Goal: Information Seeking & Learning: Learn about a topic

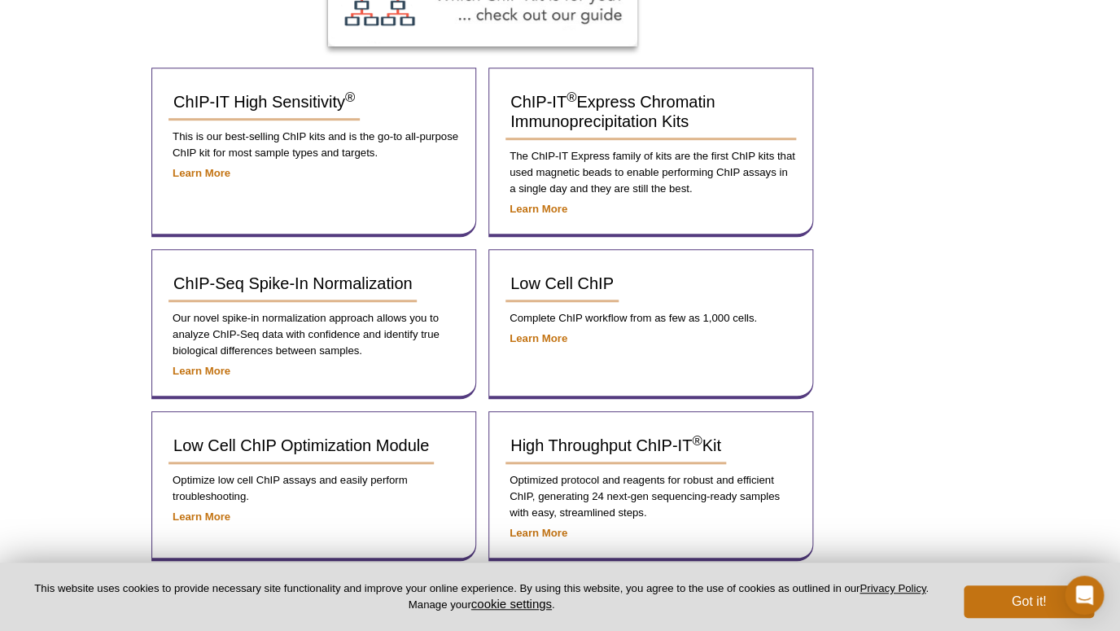
scroll to position [282, 0]
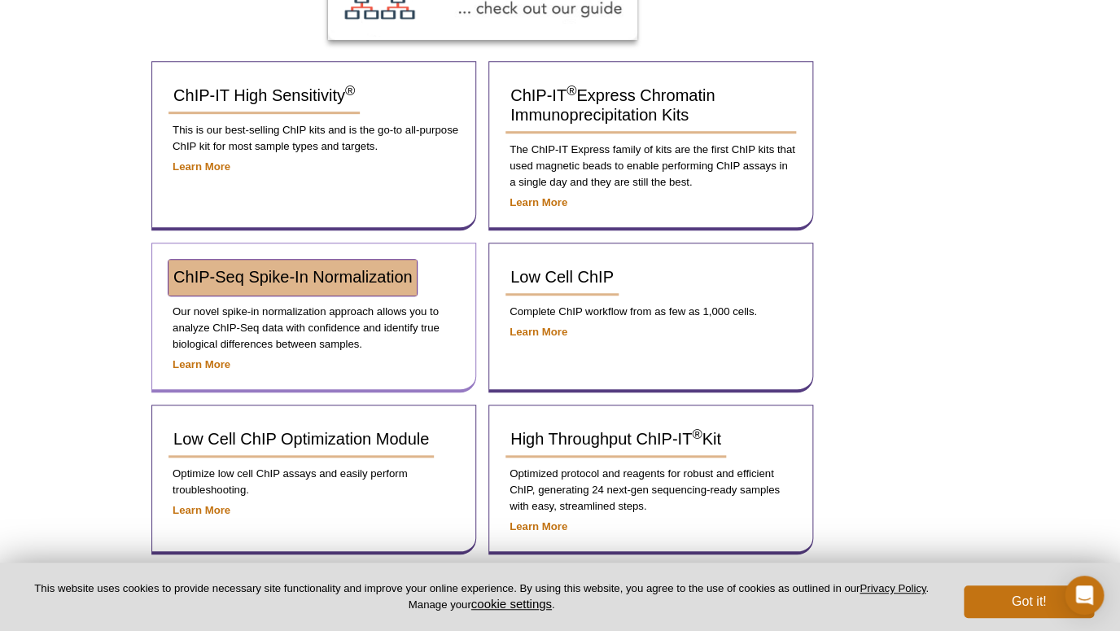
click at [345, 283] on span "ChIP-Seq Spike-In Normalization" at bounding box center [292, 277] width 238 height 18
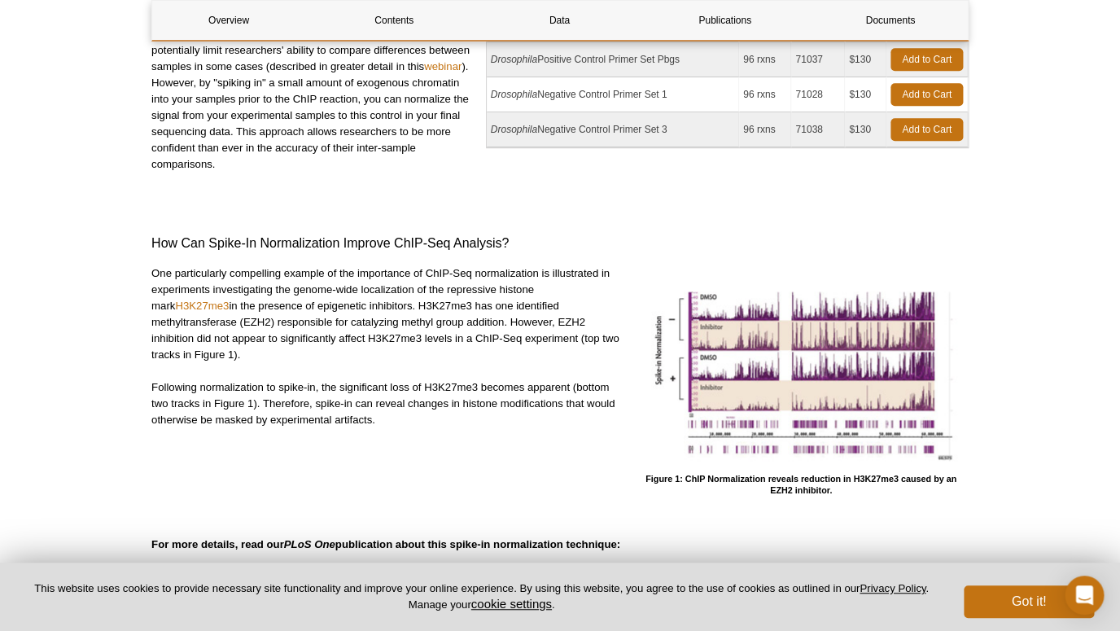
scroll to position [335, 0]
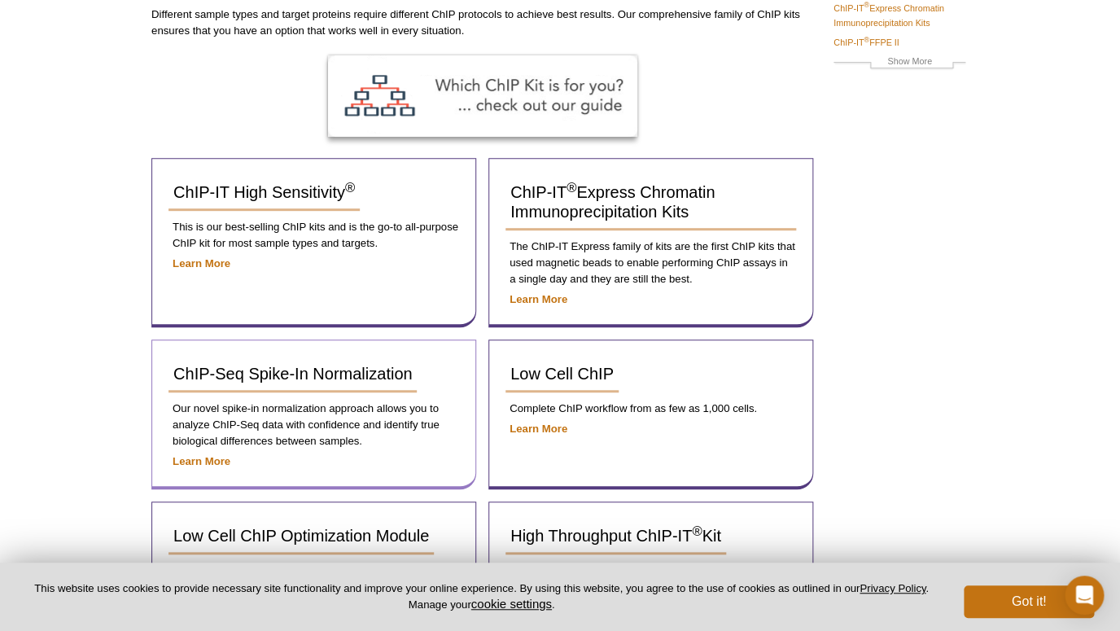
scroll to position [184, 0]
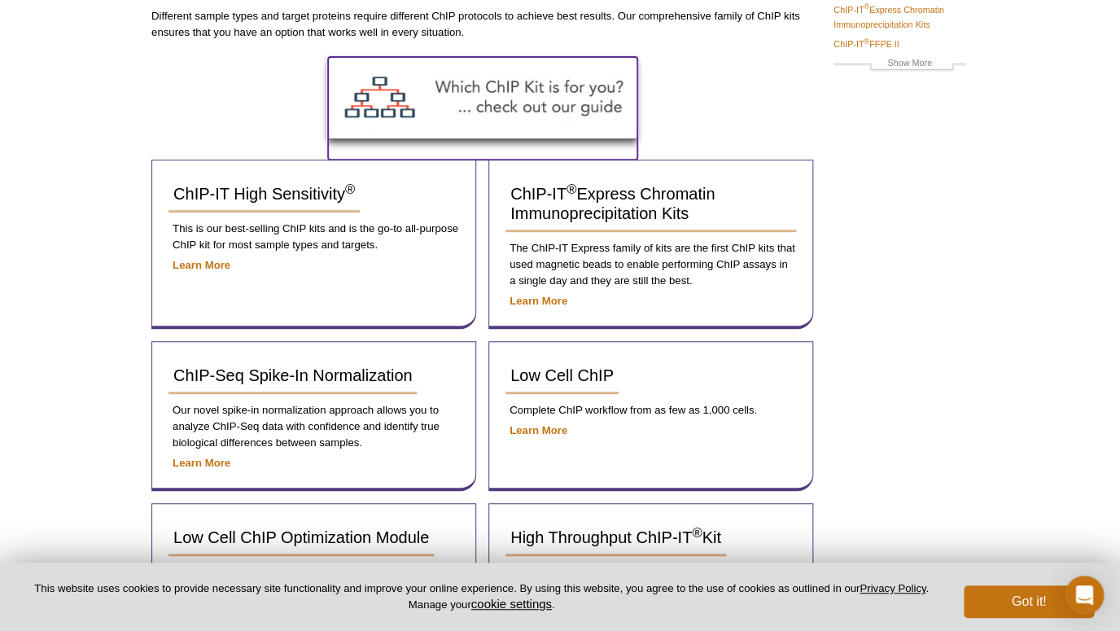
click at [549, 101] on img at bounding box center [482, 97] width 309 height 81
click at [501, 88] on img at bounding box center [482, 97] width 309 height 81
click at [392, 105] on img at bounding box center [482, 97] width 309 height 81
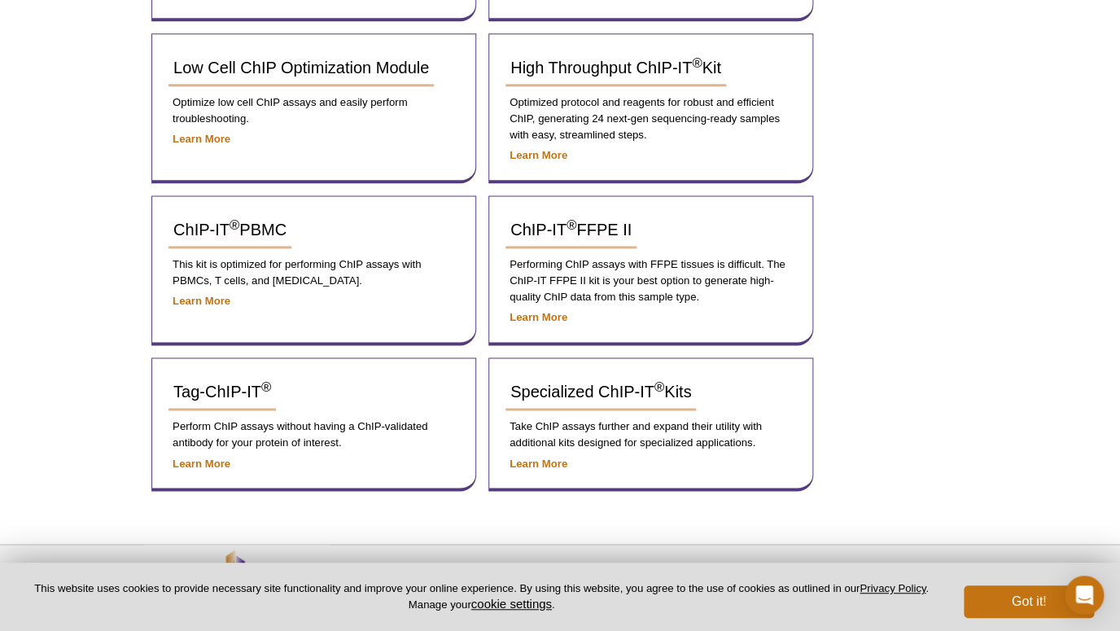
scroll to position [705, 0]
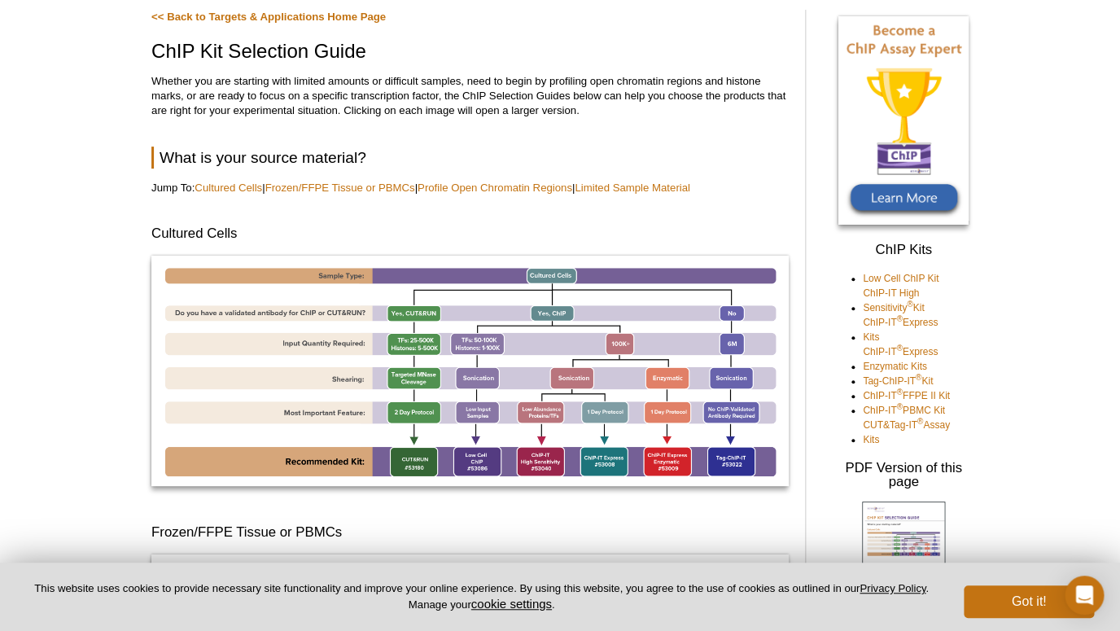
scroll to position [107, 0]
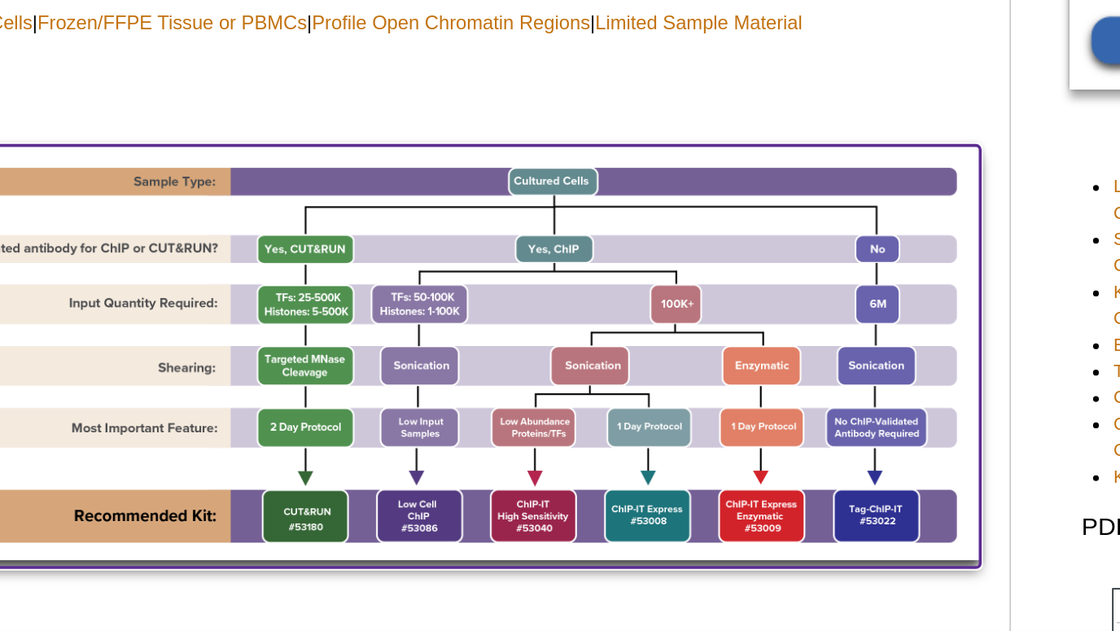
click at [737, 451] on img at bounding box center [469, 364] width 637 height 230
click at [738, 455] on img at bounding box center [469, 364] width 637 height 230
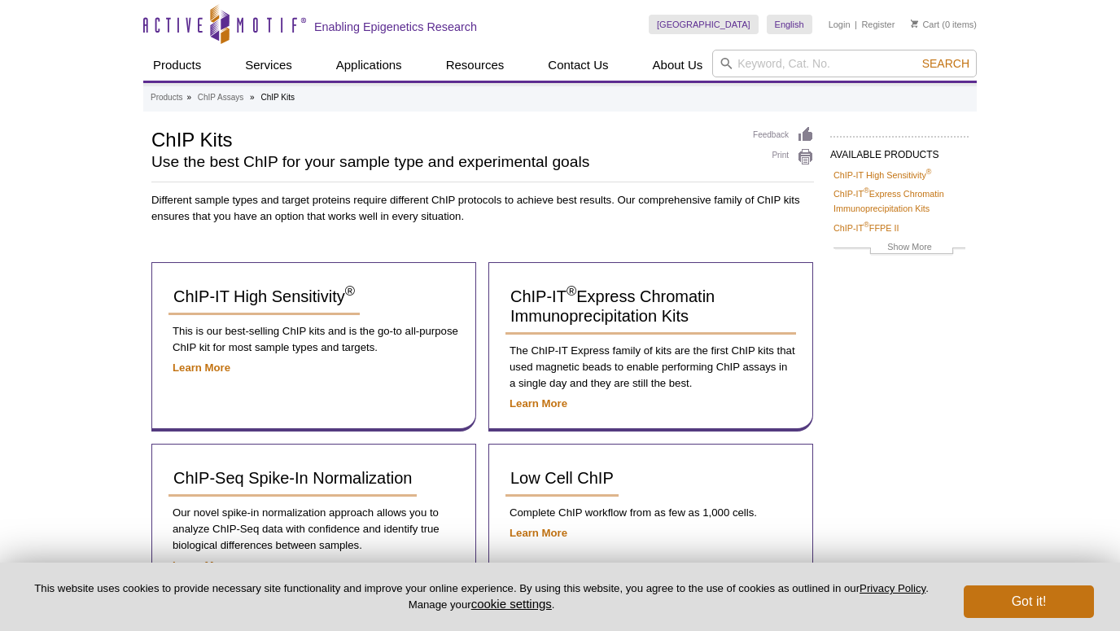
scroll to position [612, 0]
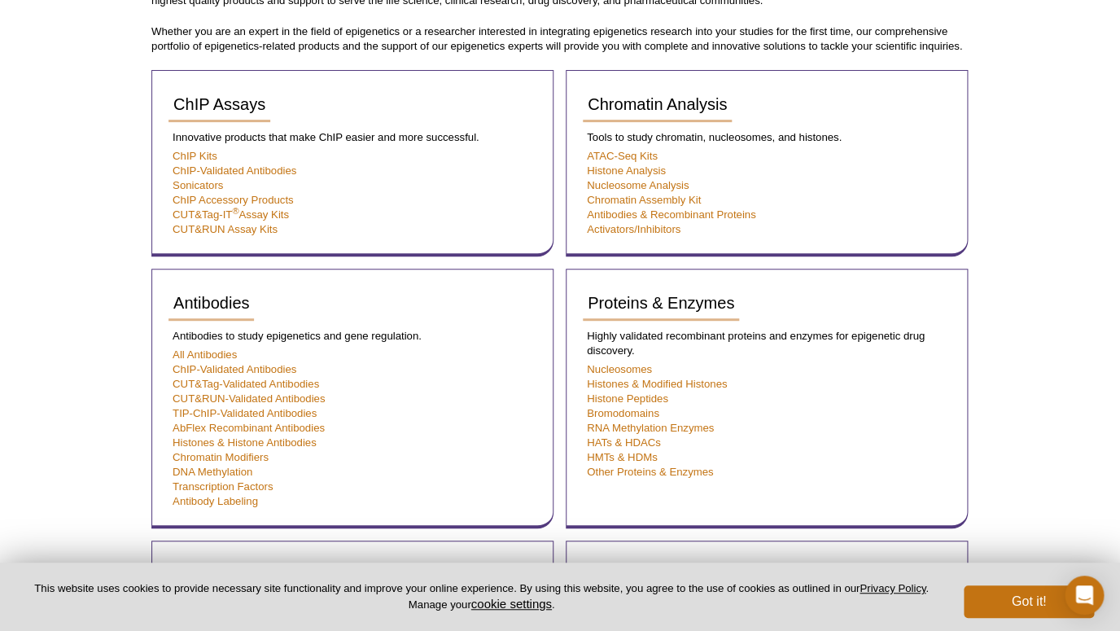
scroll to position [131, 0]
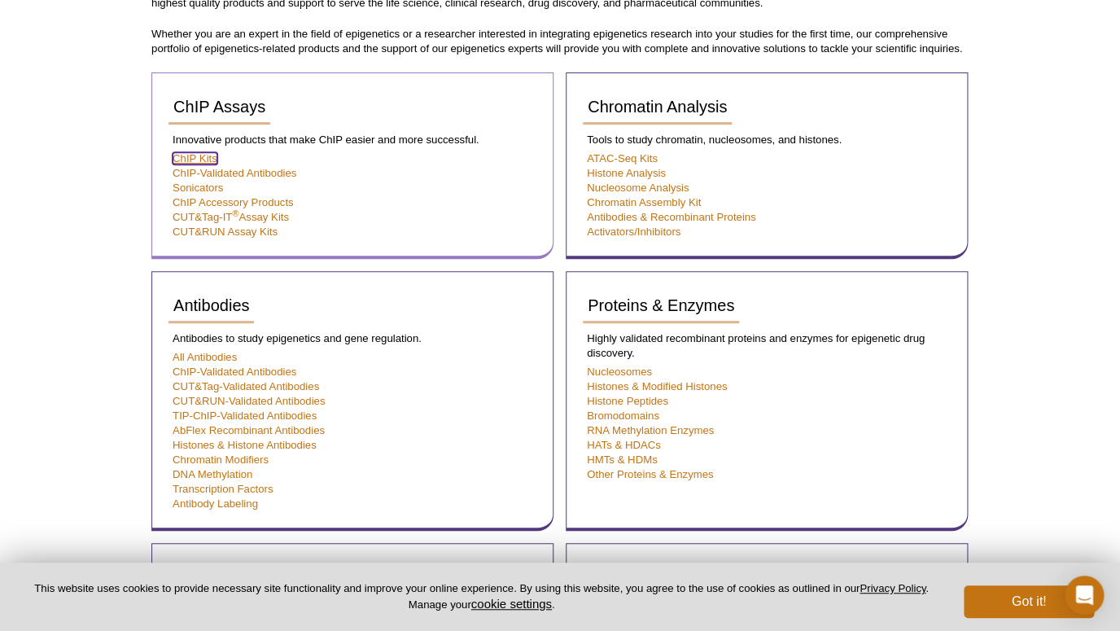
click at [204, 155] on link "ChIP Kits" at bounding box center [195, 158] width 45 height 12
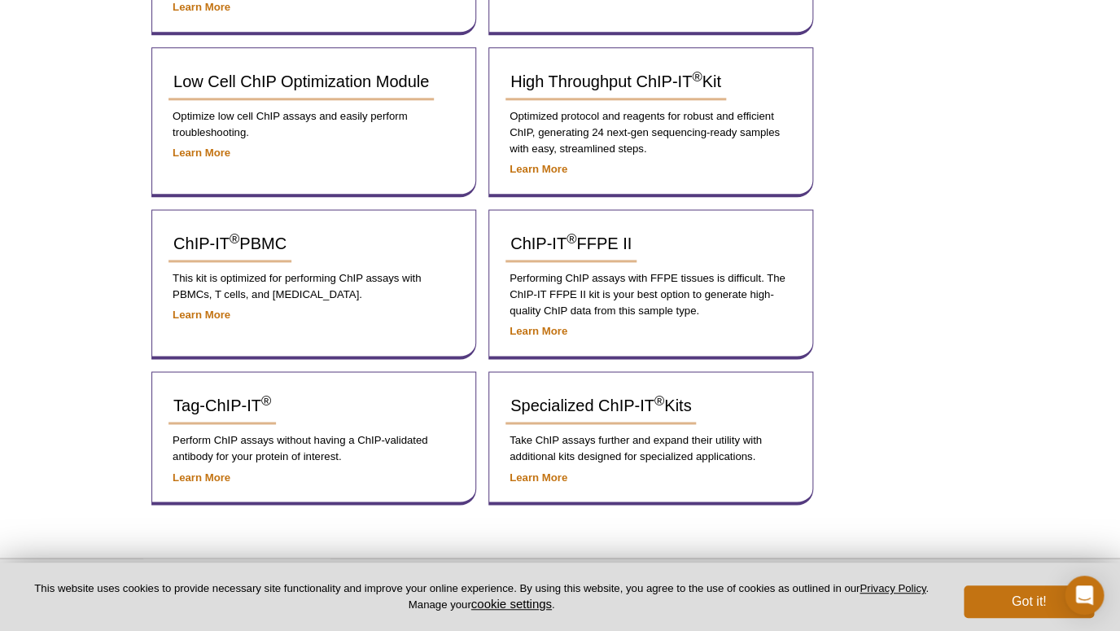
scroll to position [647, 0]
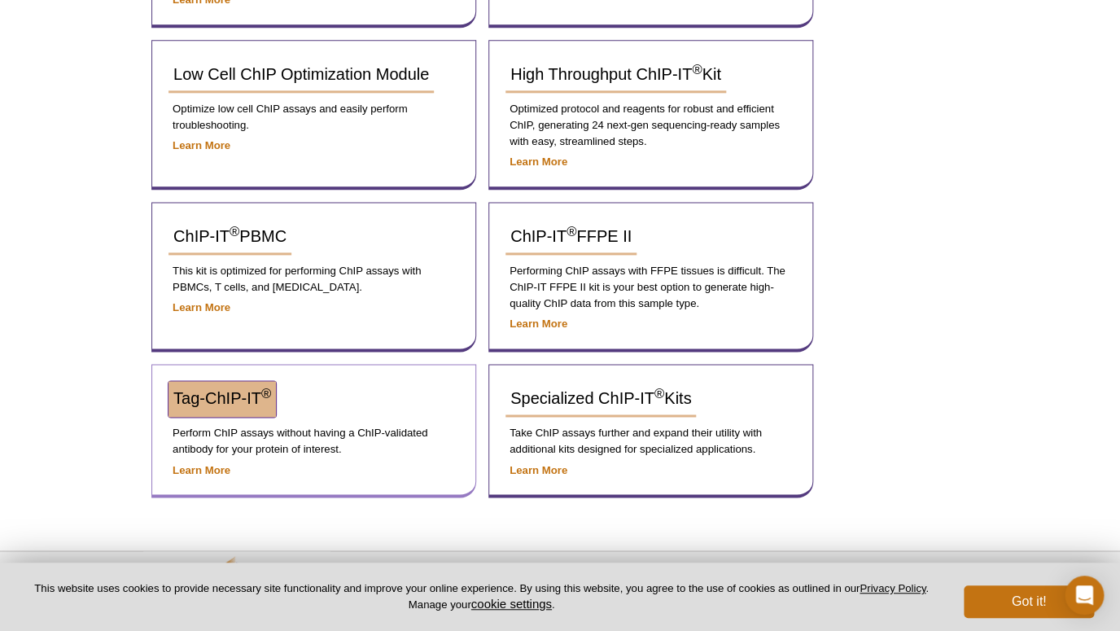
click at [231, 392] on span "Tag-ChIP-IT ®" at bounding box center [222, 398] width 98 height 18
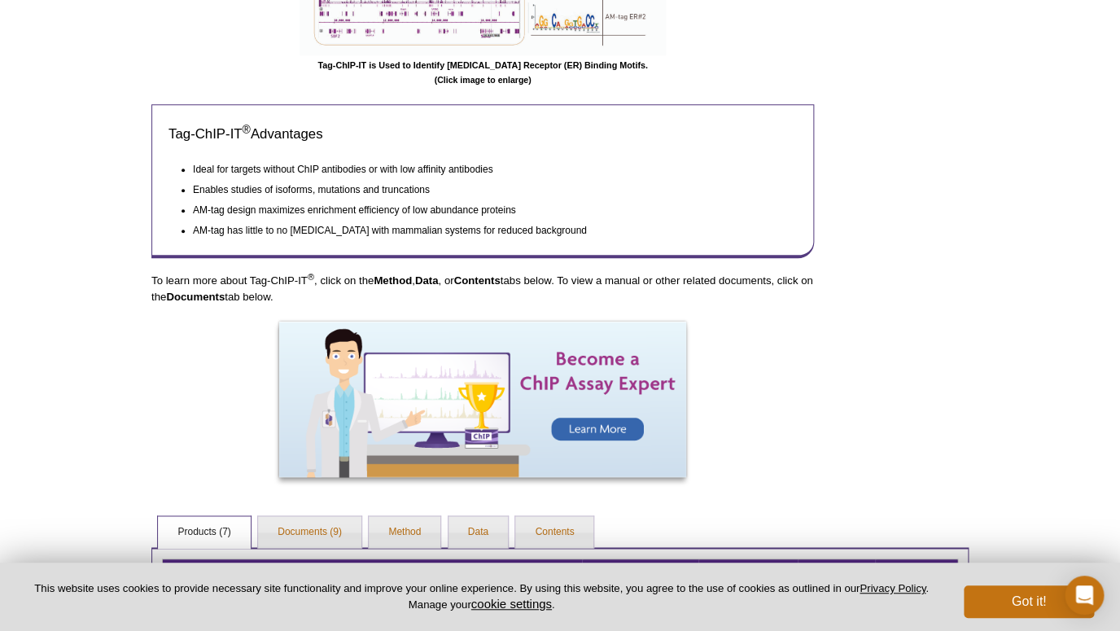
scroll to position [548, 0]
